Goal: Check status: Check status

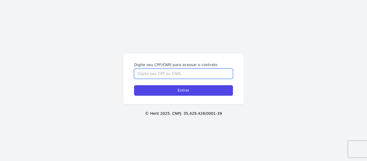
click at [187, 74] on input "Digite seu CPF/CNPJ para acessar o contrato" at bounding box center [183, 73] width 99 height 10
type input "03531068105"
click at [134, 85] on input "Entrar" at bounding box center [183, 90] width 99 height 10
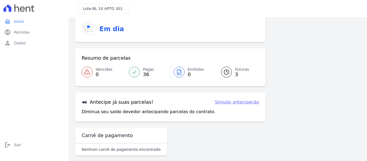
scroll to position [44, 0]
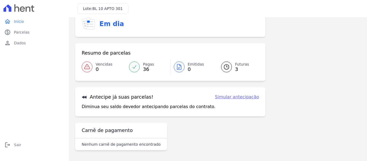
click at [226, 67] on icon at bounding box center [226, 67] width 6 height 6
